Goal: Task Accomplishment & Management: Manage account settings

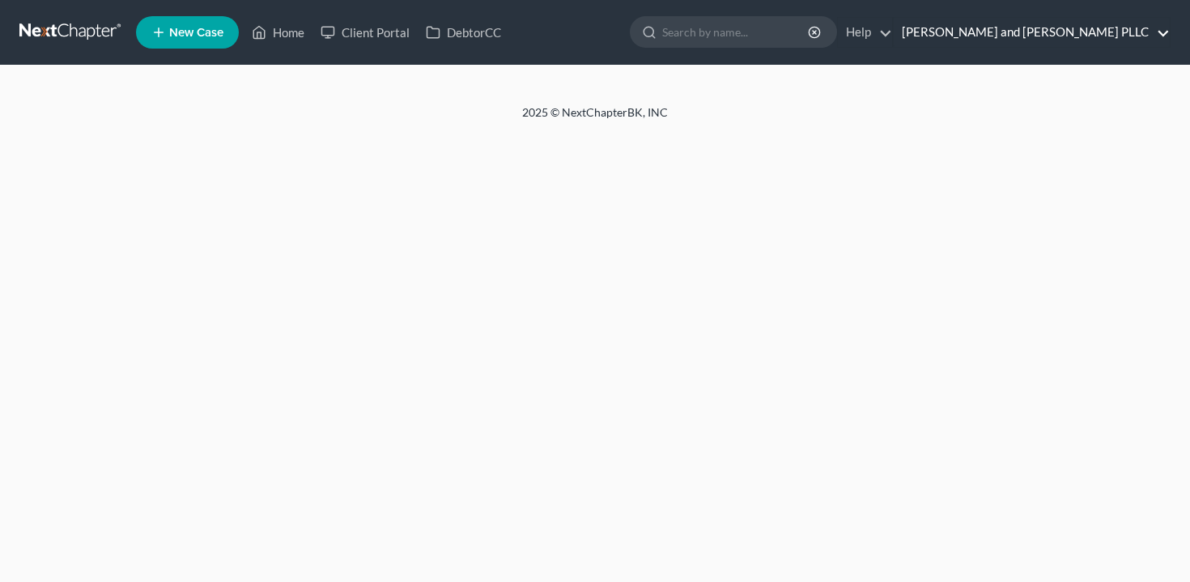
click at [1094, 37] on link "[PERSON_NAME] and [PERSON_NAME] PLLC" at bounding box center [1032, 32] width 276 height 29
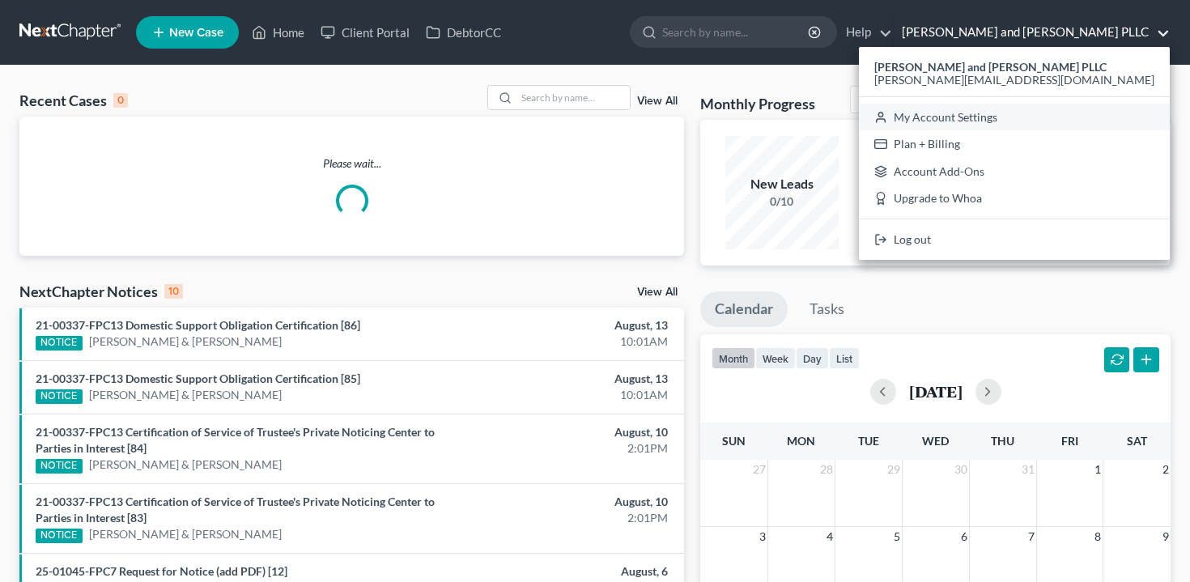
click at [1079, 111] on link "My Account Settings" at bounding box center [1014, 118] width 311 height 28
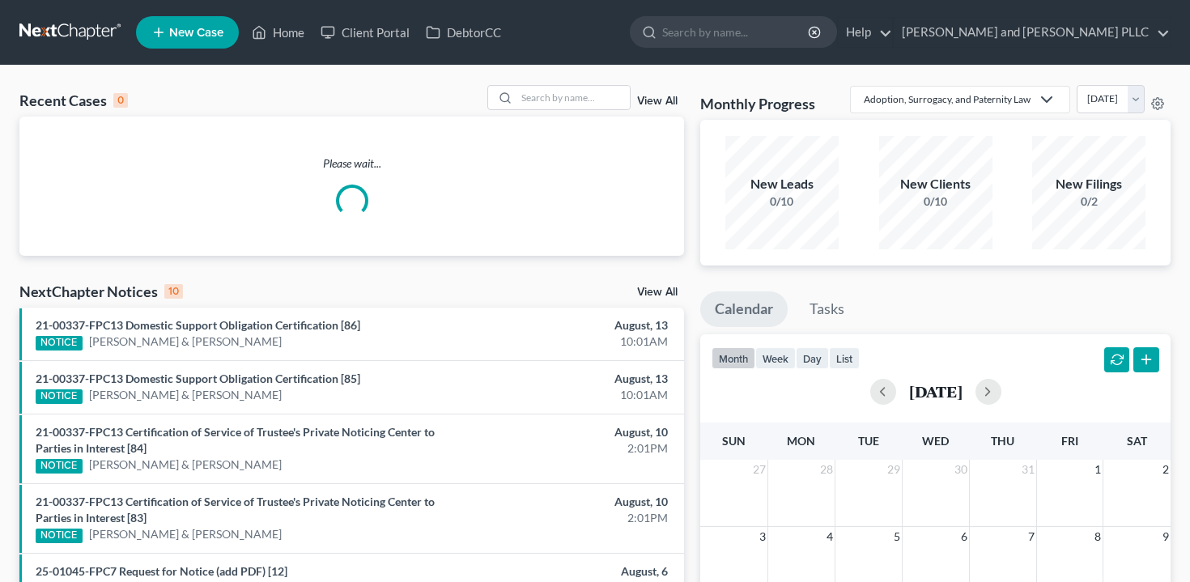
select select "29"
select select "50"
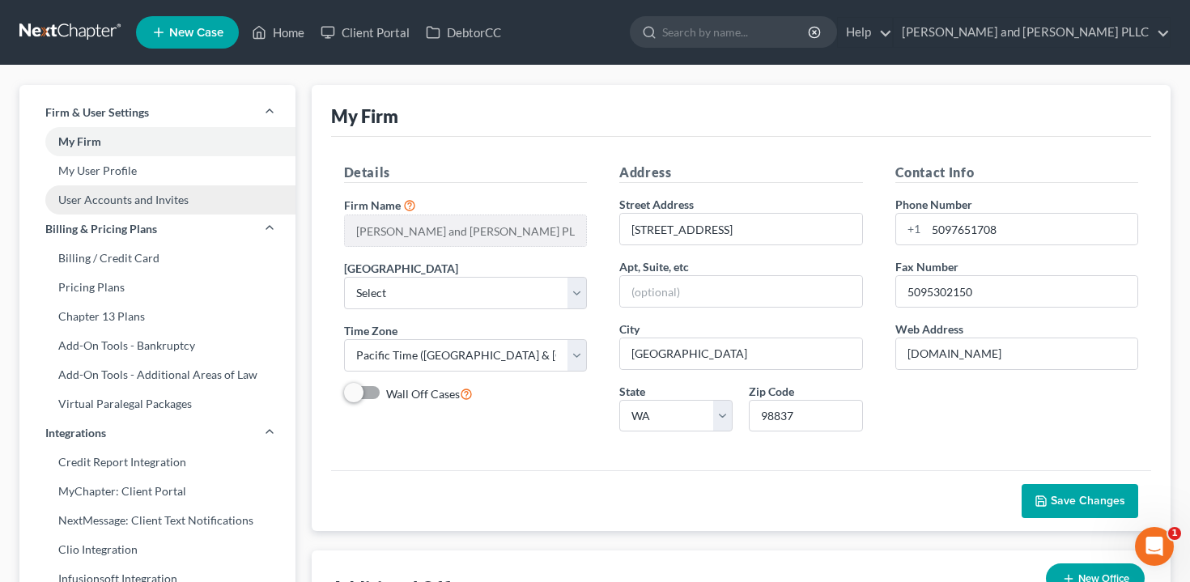
click at [173, 199] on link "User Accounts and Invites" at bounding box center [157, 199] width 276 height 29
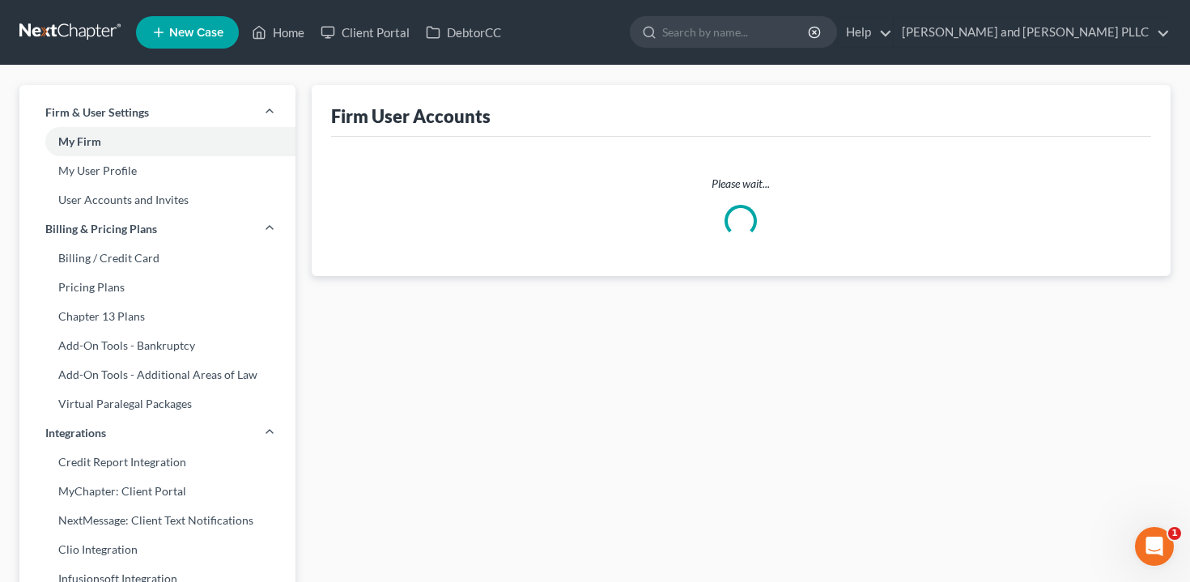
select select "0"
select select "2"
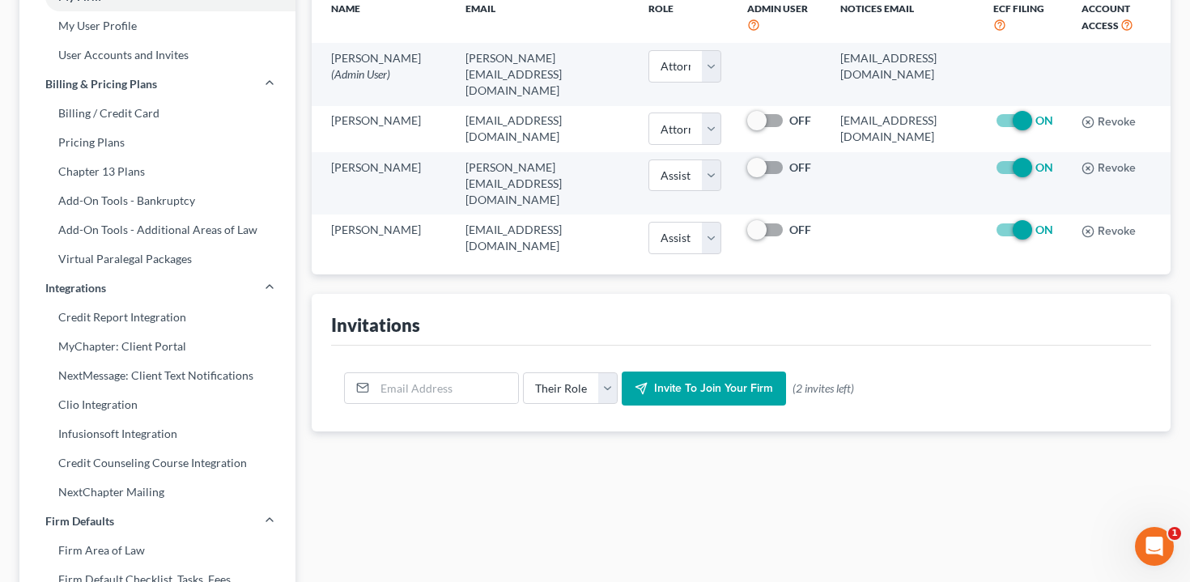
scroll to position [126, 0]
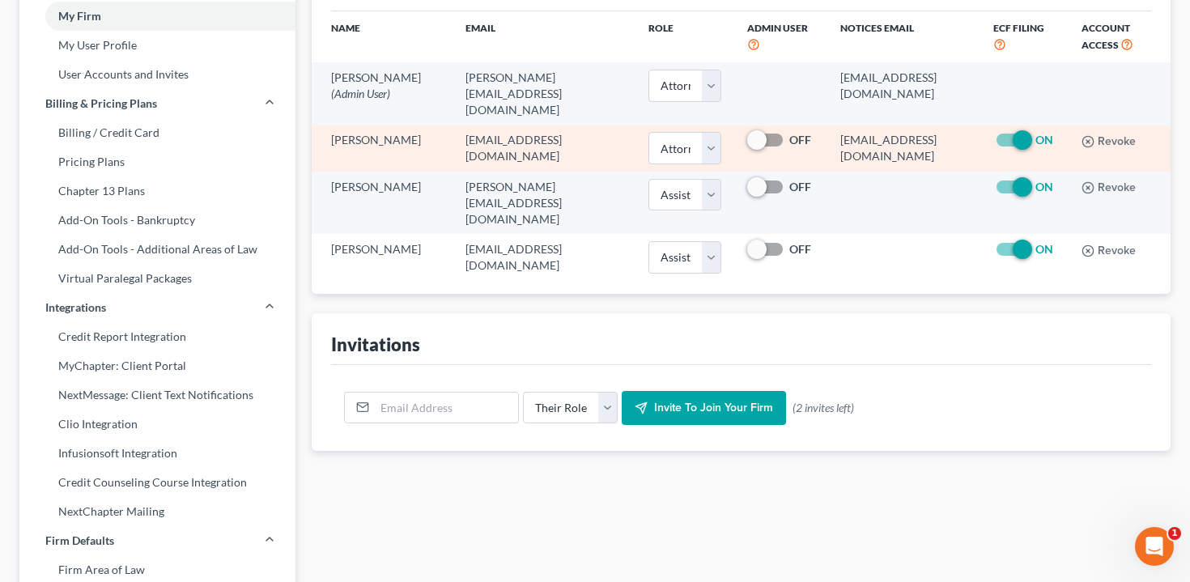
click at [789, 143] on label "OFF" at bounding box center [800, 140] width 22 height 16
click at [796, 143] on input "OFF" at bounding box center [801, 137] width 11 height 11
checkbox input "true"
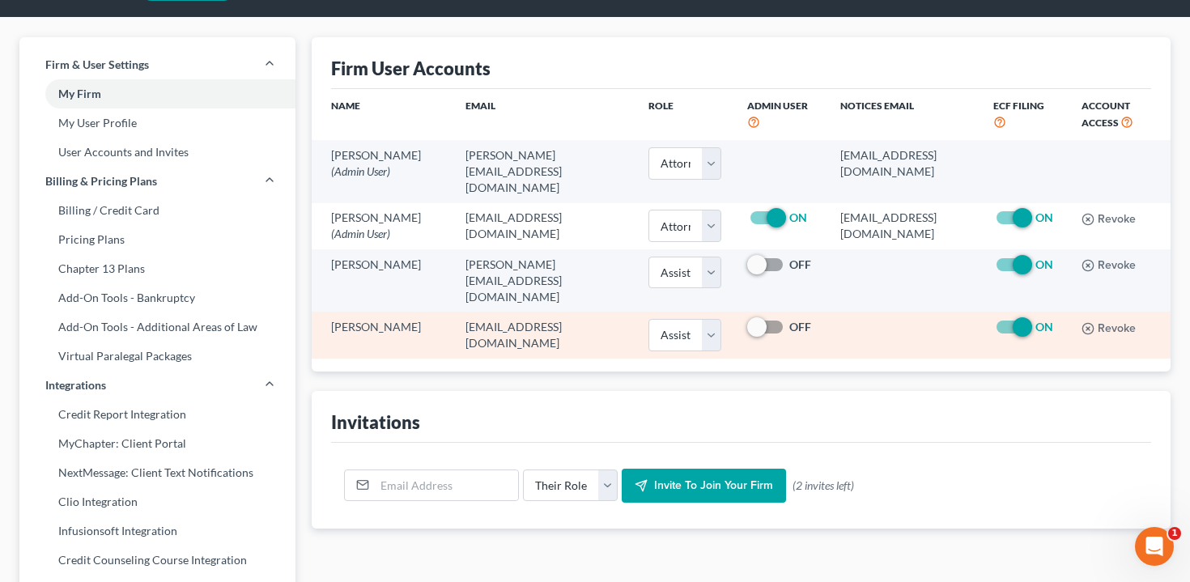
scroll to position [0, 0]
